Goal: Unclear

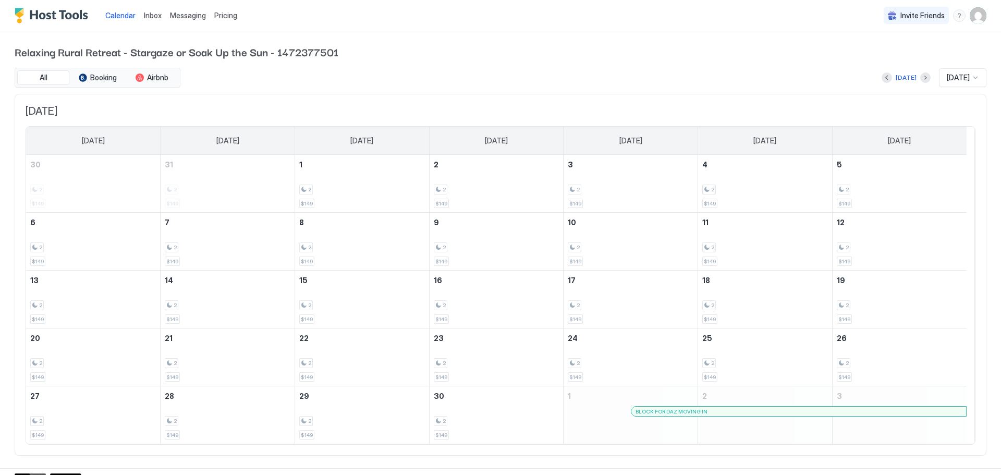
click at [972, 78] on div at bounding box center [976, 78] width 8 height 8
click at [921, 76] on button "Next month" at bounding box center [926, 77] width 10 height 10
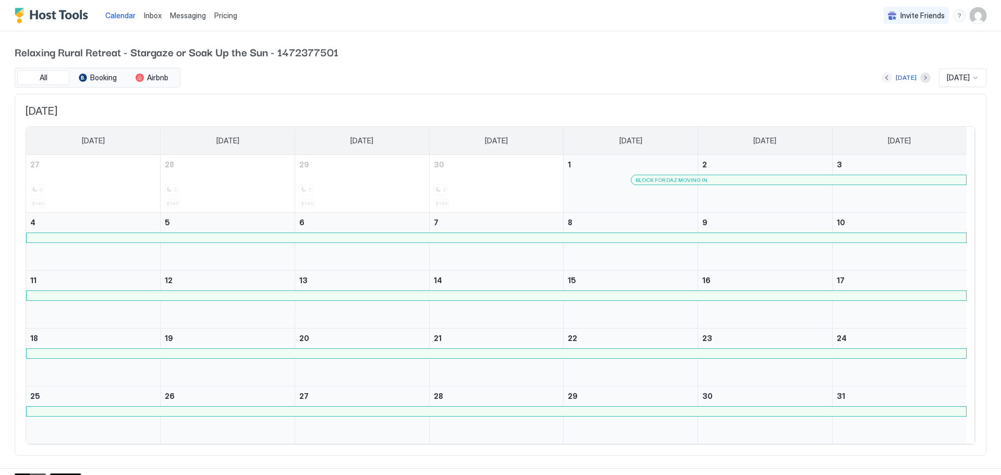
click at [882, 77] on button "Previous month" at bounding box center [887, 77] width 10 height 10
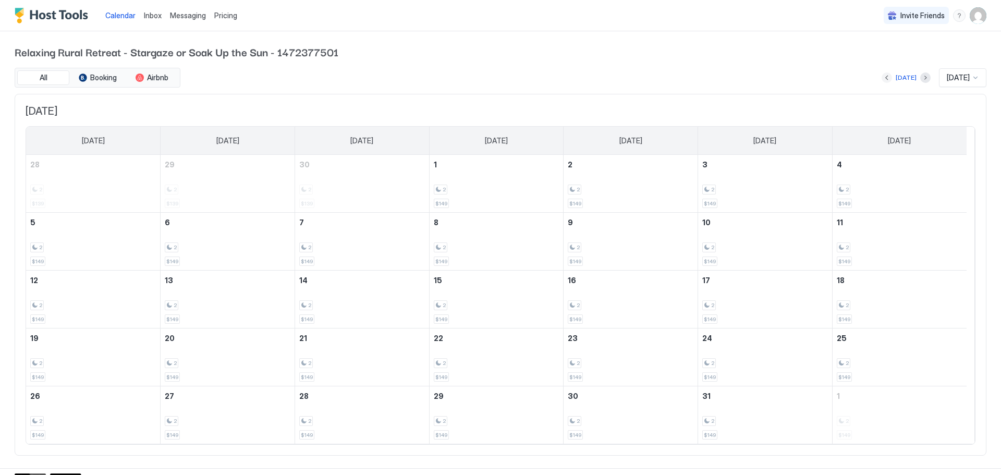
click at [882, 77] on button "Previous month" at bounding box center [887, 77] width 10 height 10
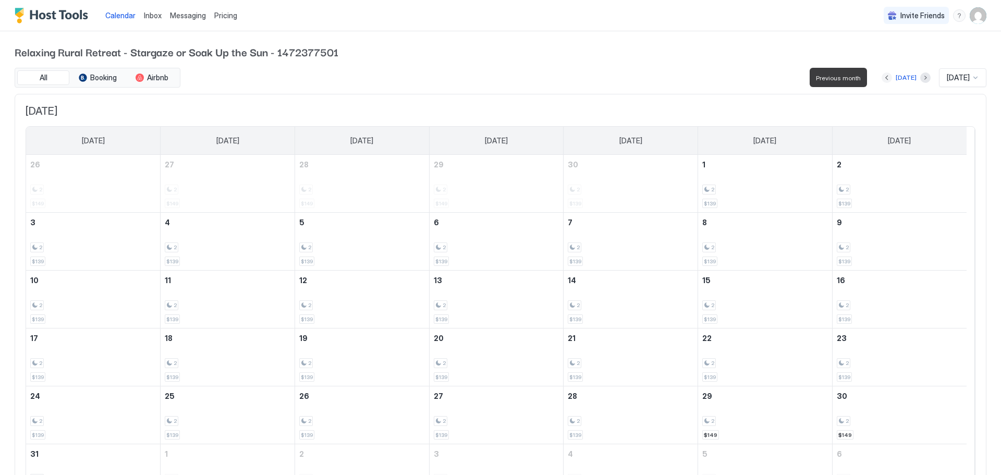
click at [875, 77] on div "[DATE] [DATE]" at bounding box center [585, 77] width 804 height 19
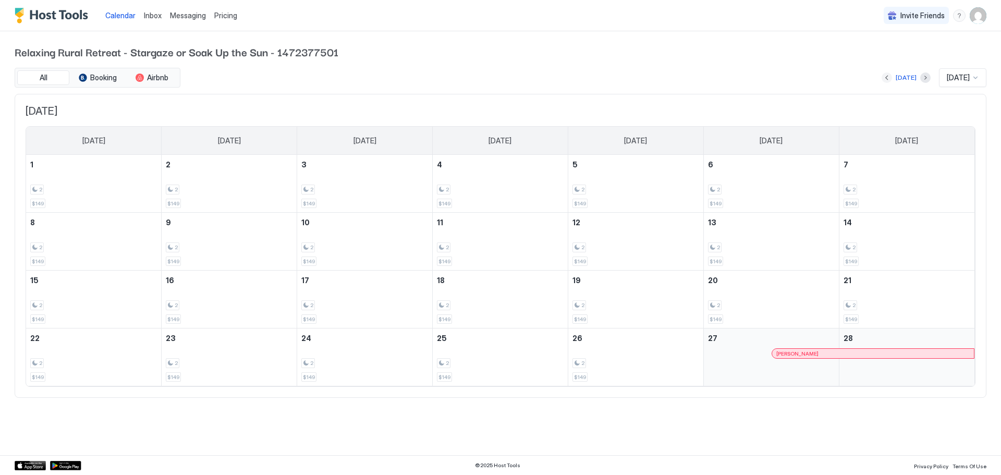
click at [882, 77] on button "Previous month" at bounding box center [887, 77] width 10 height 10
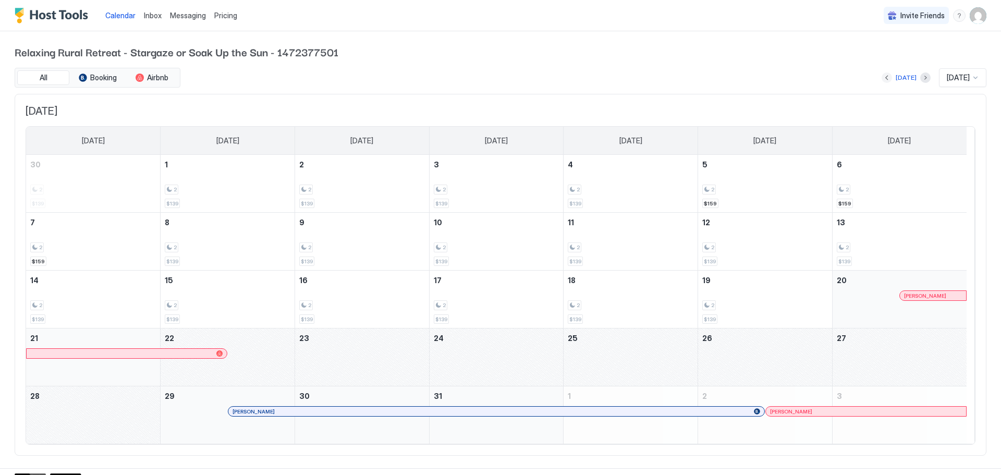
click at [882, 77] on button "Previous month" at bounding box center [887, 77] width 10 height 10
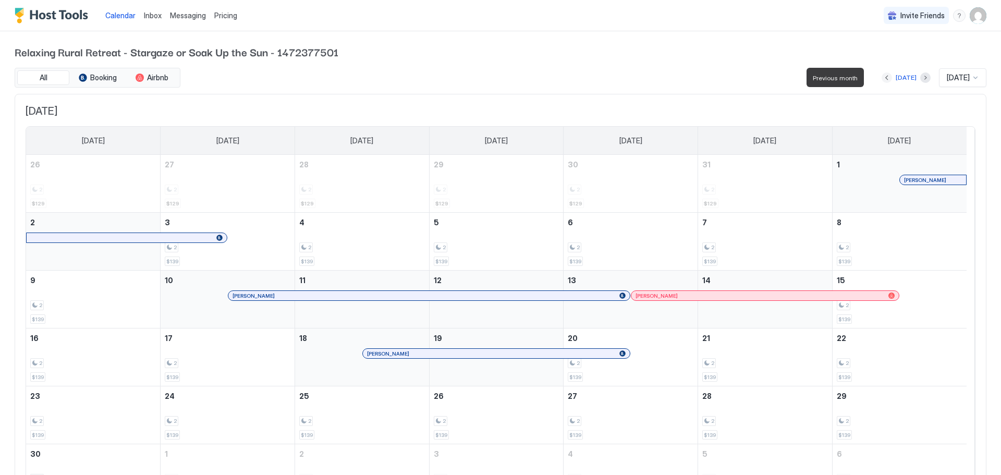
click at [882, 77] on button "Previous month" at bounding box center [887, 77] width 10 height 10
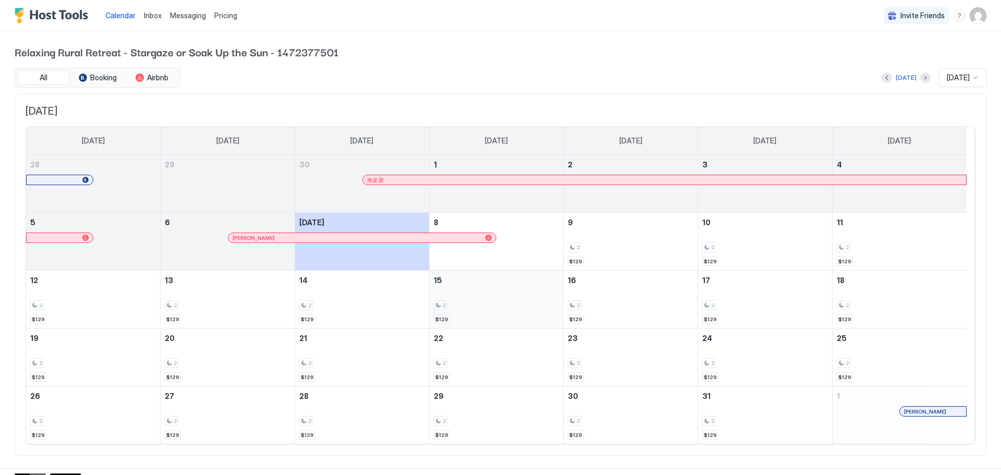
scroll to position [12, 0]
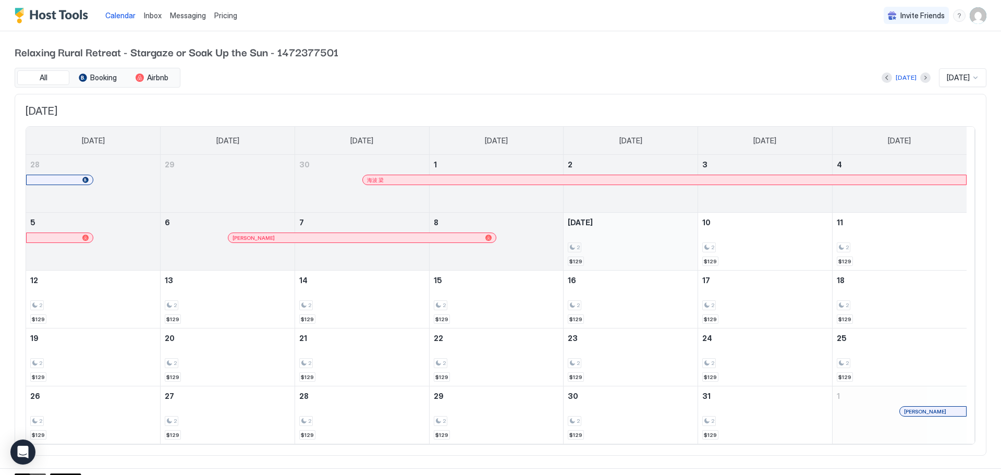
scroll to position [12, 0]
